Goal: Information Seeking & Learning: Check status

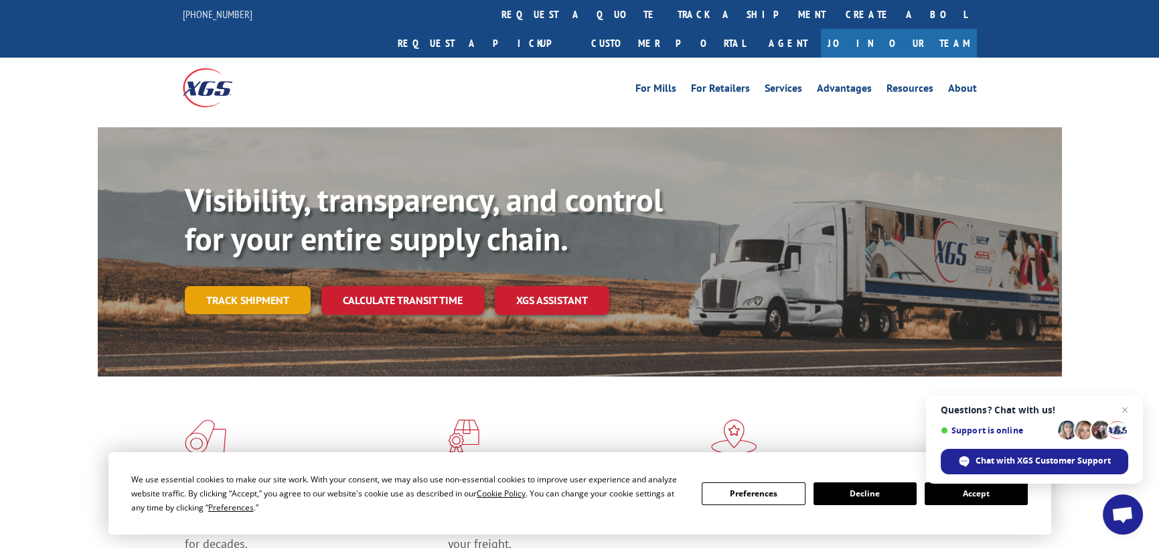
click at [275, 286] on link "Track shipment" at bounding box center [248, 300] width 126 height 28
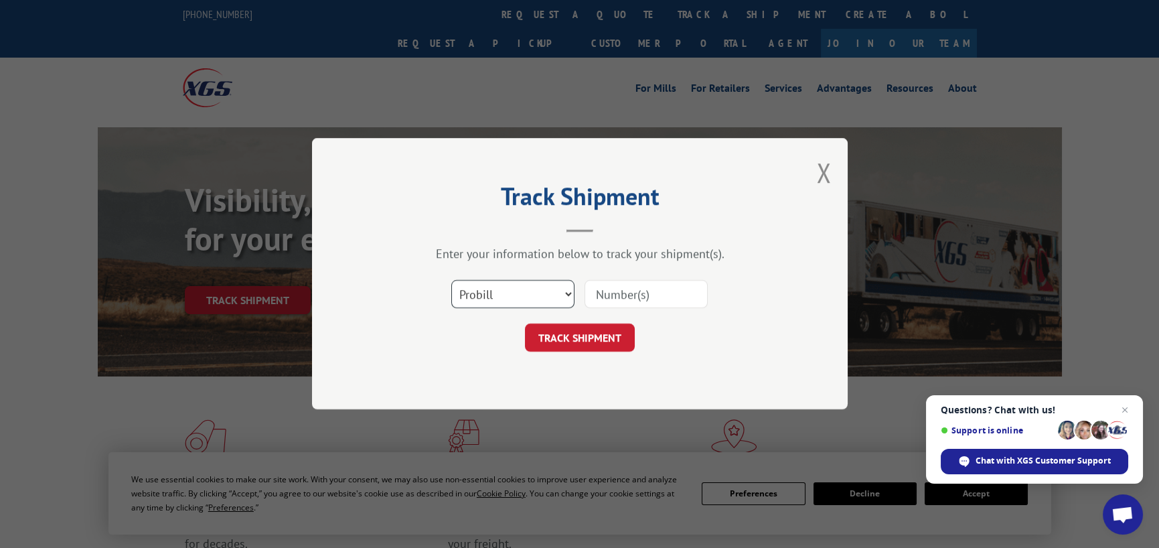
click at [517, 297] on select "Select category... Probill BOL PO" at bounding box center [512, 295] width 123 height 28
select select "bol"
click at [451, 281] on select "Select category... Probill BOL PO" at bounding box center [512, 295] width 123 height 28
click at [499, 294] on select "Select category... Probill BOL PO" at bounding box center [512, 295] width 123 height 28
click at [451, 281] on select "Select category... Probill BOL PO" at bounding box center [512, 295] width 123 height 28
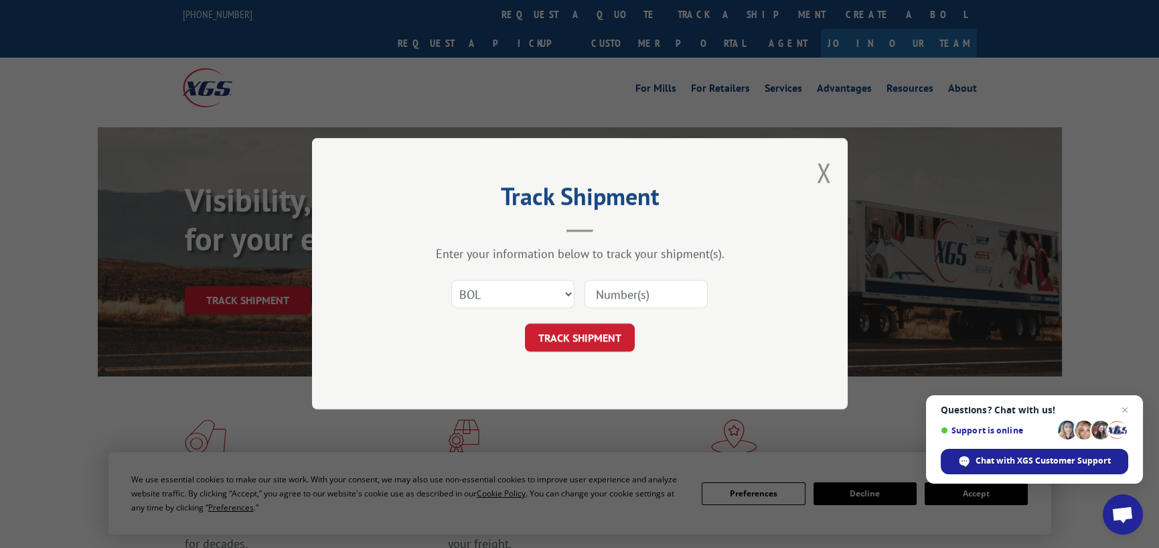
click at [639, 301] on input at bounding box center [645, 295] width 123 height 28
paste input "/ 17501747 ________________________________________"
type input "/ 17501747 ________________________________________"
drag, startPoint x: 699, startPoint y: 295, endPoint x: 542, endPoint y: 287, distance: 156.9
click at [542, 287] on div "Select category... Probill BOL PO / 17501747 __________________________________…" at bounding box center [580, 294] width 402 height 44
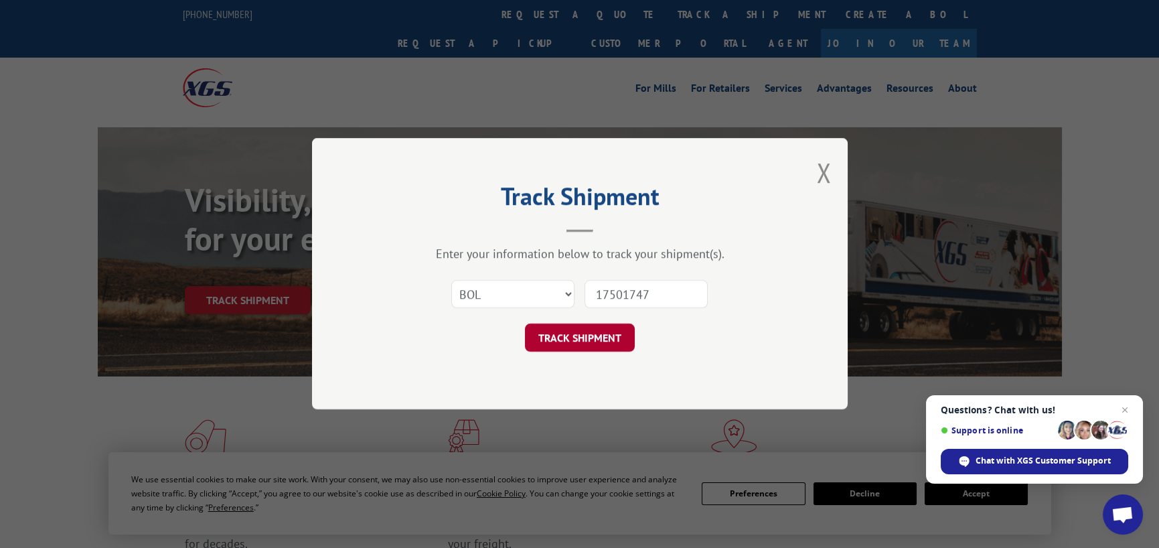
type input "17501747"
click at [582, 342] on button "TRACK SHIPMENT" at bounding box center [580, 338] width 110 height 28
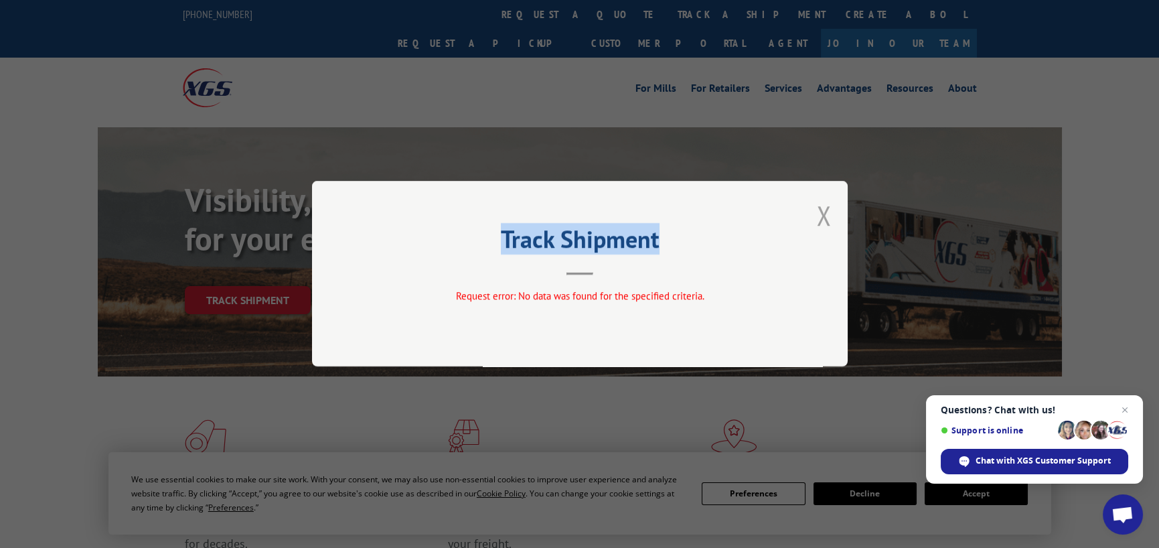
click at [816, 220] on div "Track Shipment Request error: No data was found for the specified criteria." at bounding box center [580, 273] width 536 height 185
click at [821, 212] on button "Close modal" at bounding box center [823, 214] width 15 height 35
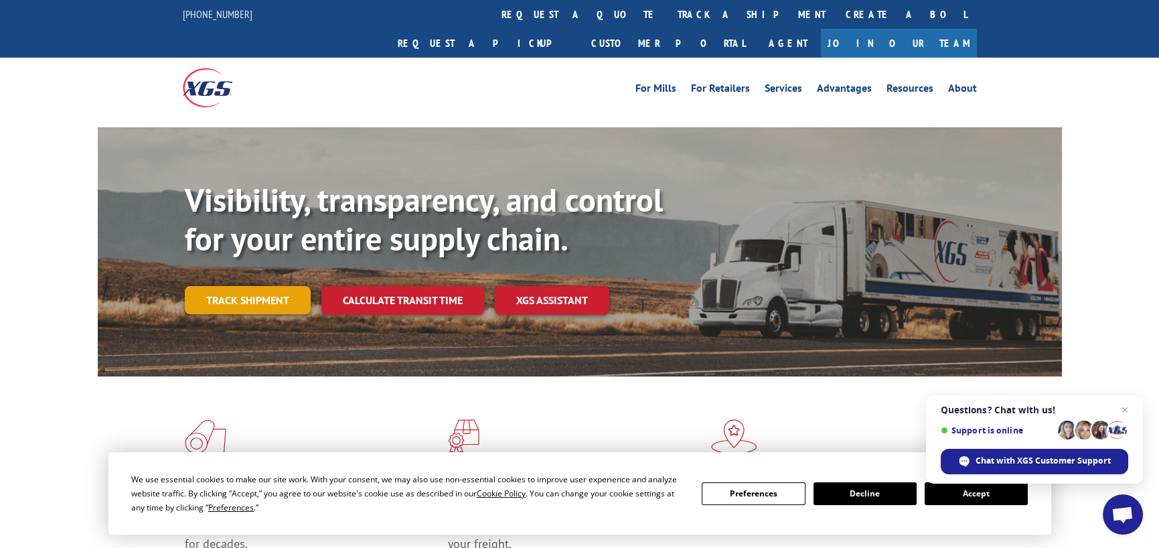
click at [264, 286] on link "Track shipment" at bounding box center [248, 300] width 126 height 28
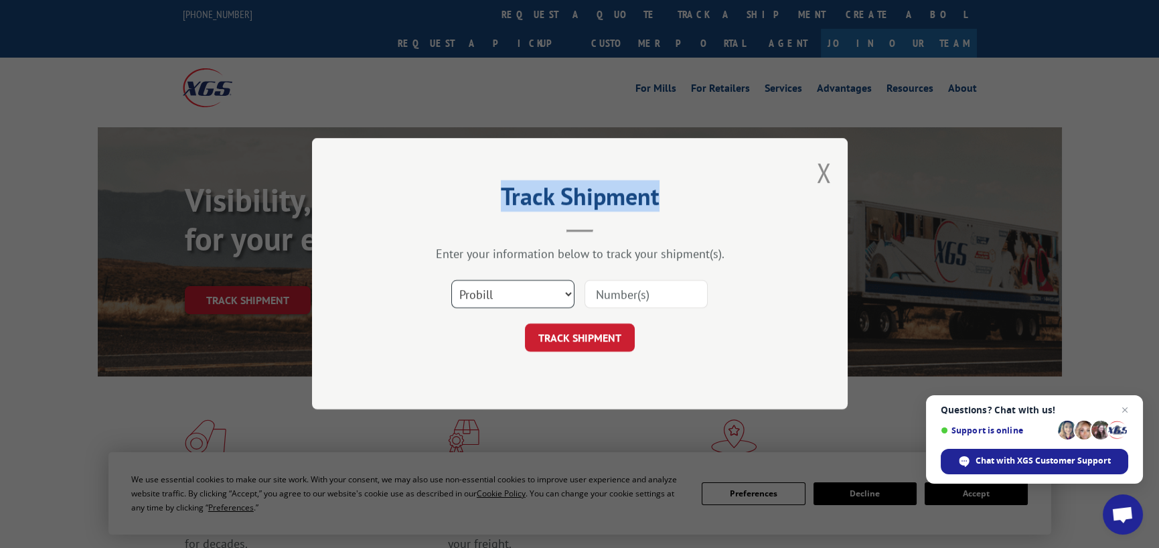
click at [566, 294] on select "Select category... Probill BOL PO" at bounding box center [512, 295] width 123 height 28
click at [451, 281] on select "Select category... Probill BOL PO" at bounding box center [512, 295] width 123 height 28
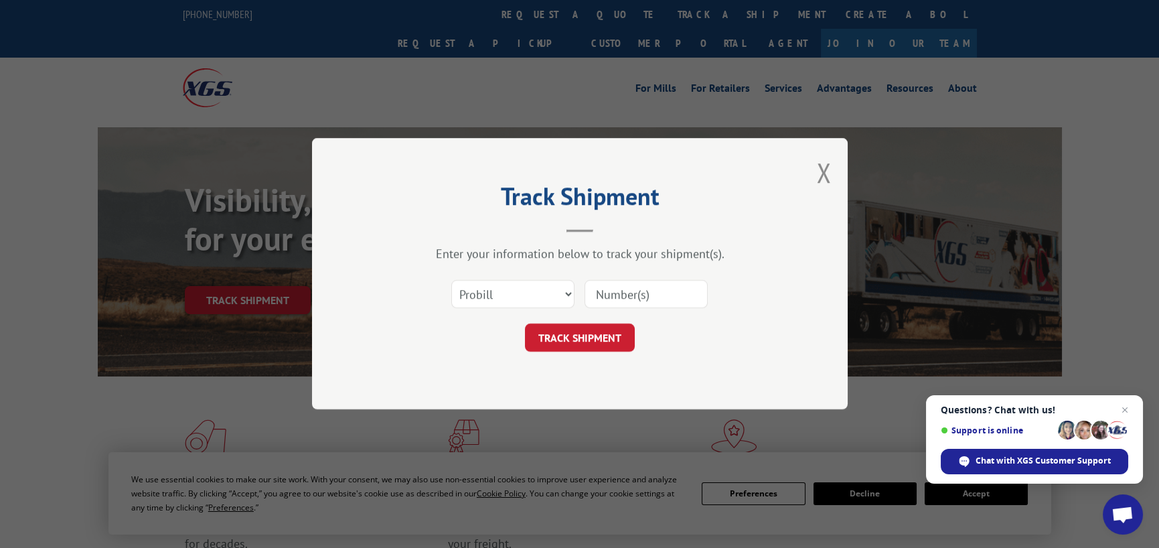
click at [616, 293] on input at bounding box center [645, 295] width 123 height 28
type input "17501747"
click at [613, 344] on button "TRACK SHIPMENT" at bounding box center [580, 338] width 110 height 28
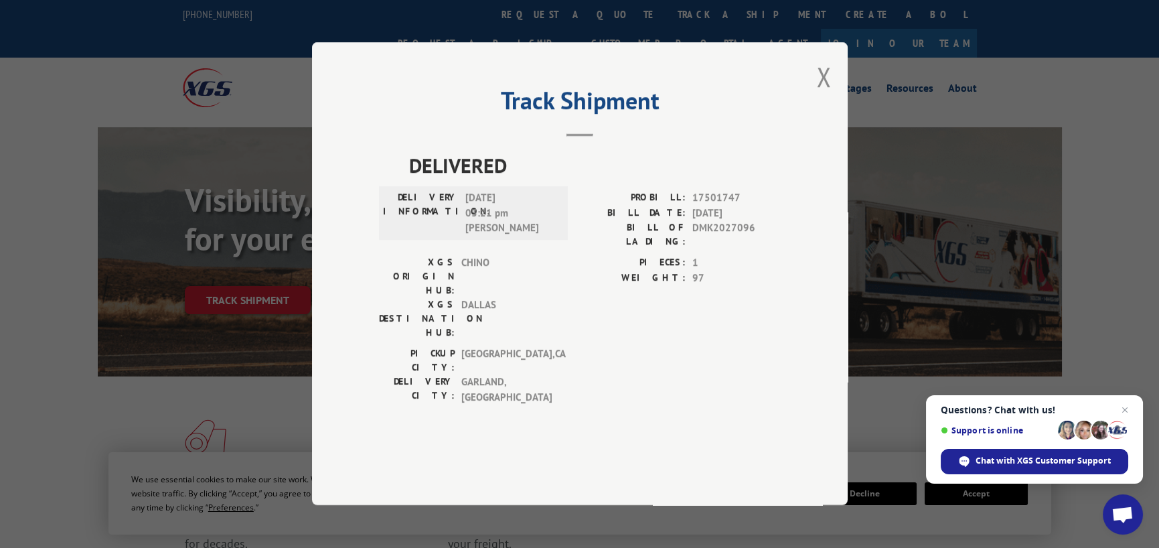
click at [831, 108] on div "Track Shipment DELIVERED DELIVERY INFORMATION: 09/25/2025 03:21 pm David PROBIL…" at bounding box center [580, 273] width 536 height 463
click at [817, 94] on button "Close modal" at bounding box center [823, 76] width 15 height 35
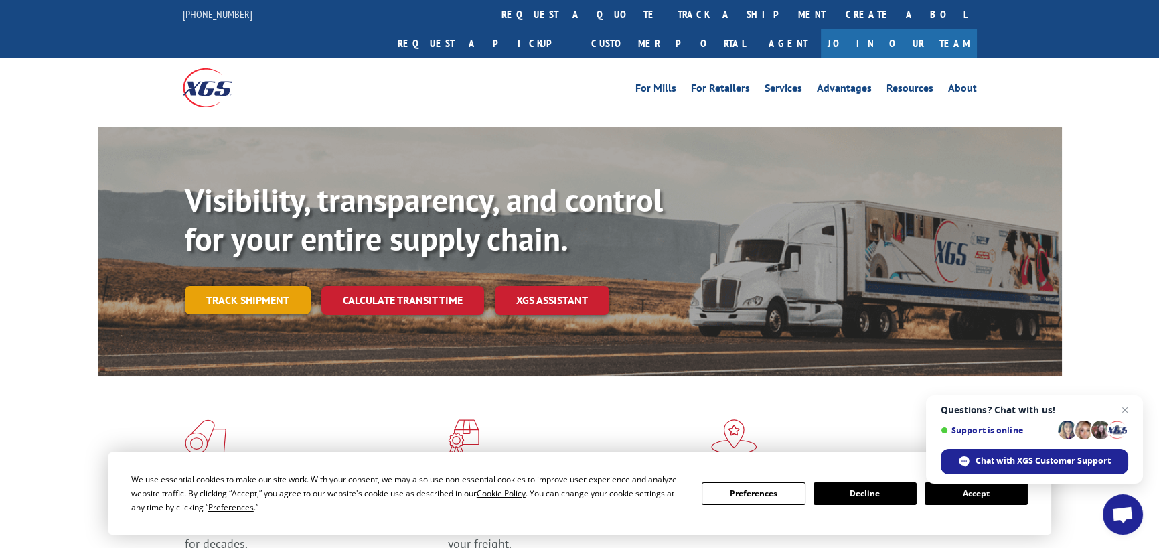
click at [241, 286] on link "Track shipment" at bounding box center [248, 300] width 126 height 28
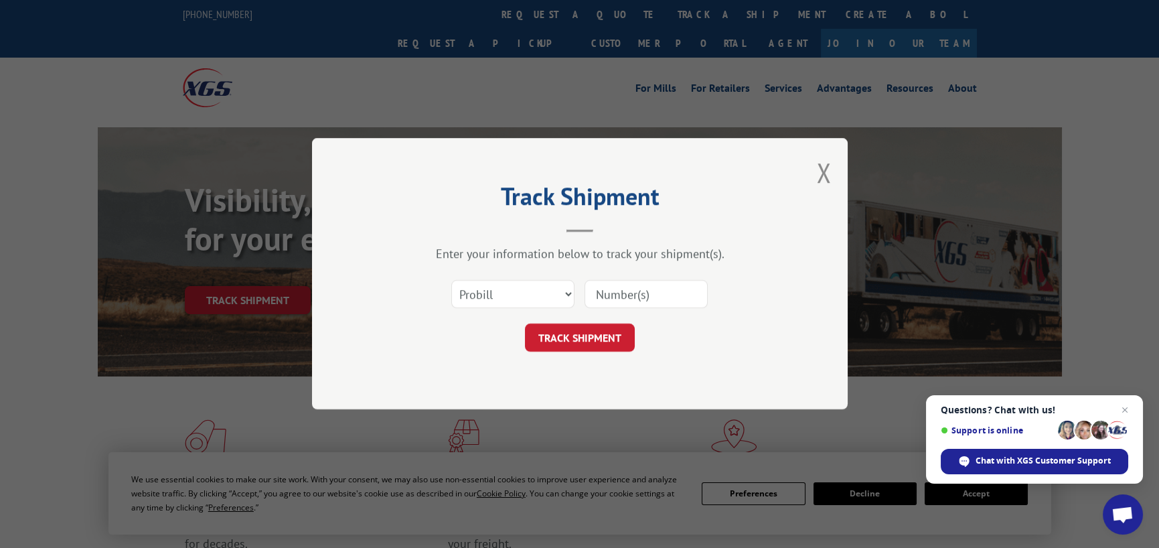
click at [703, 296] on input at bounding box center [645, 295] width 123 height 28
type input "17501747"
click button "TRACK SHIPMENT" at bounding box center [580, 338] width 110 height 28
